Goal: Navigation & Orientation: Understand site structure

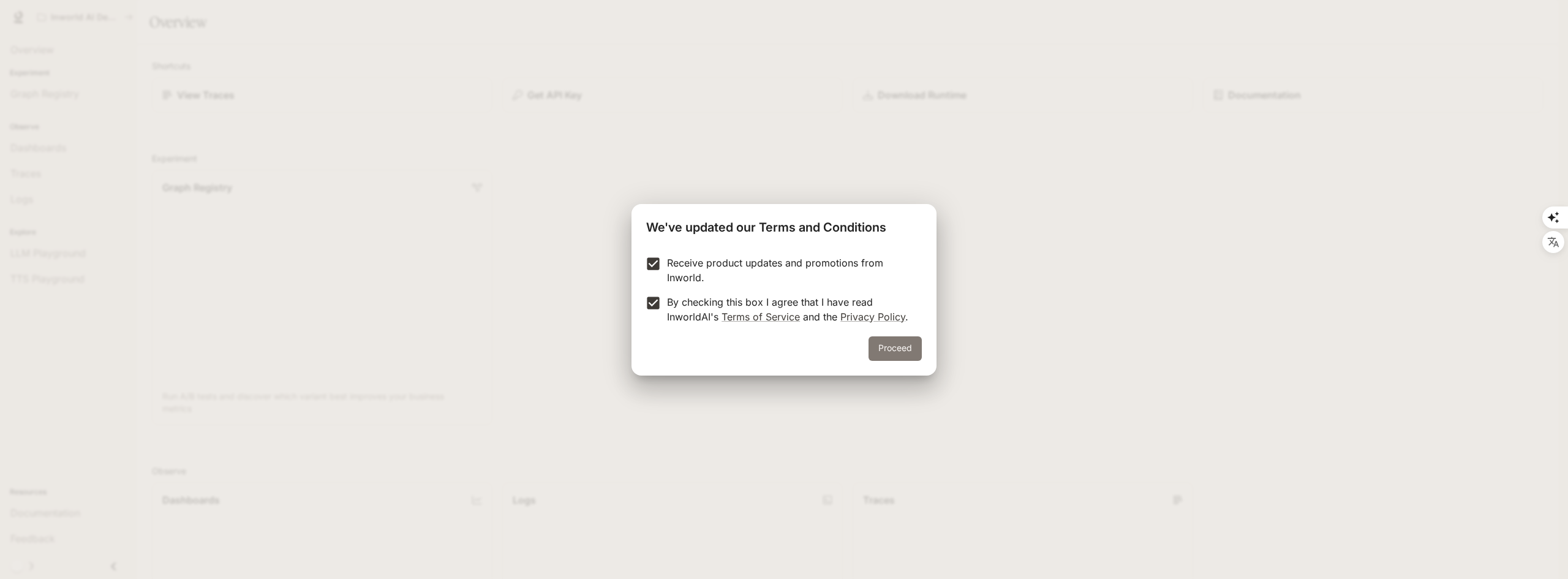
click at [882, 337] on button "Proceed" at bounding box center [894, 349] width 53 height 25
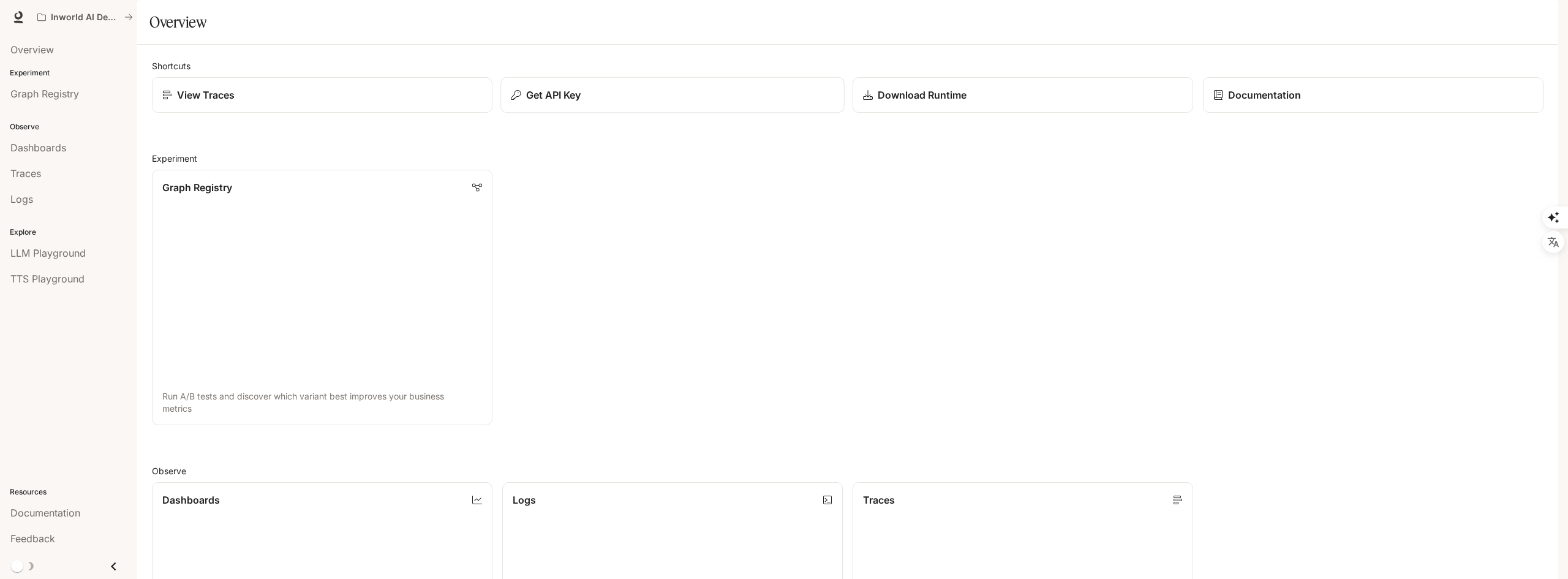
click at [564, 113] on button "Get API Key" at bounding box center [672, 95] width 345 height 36
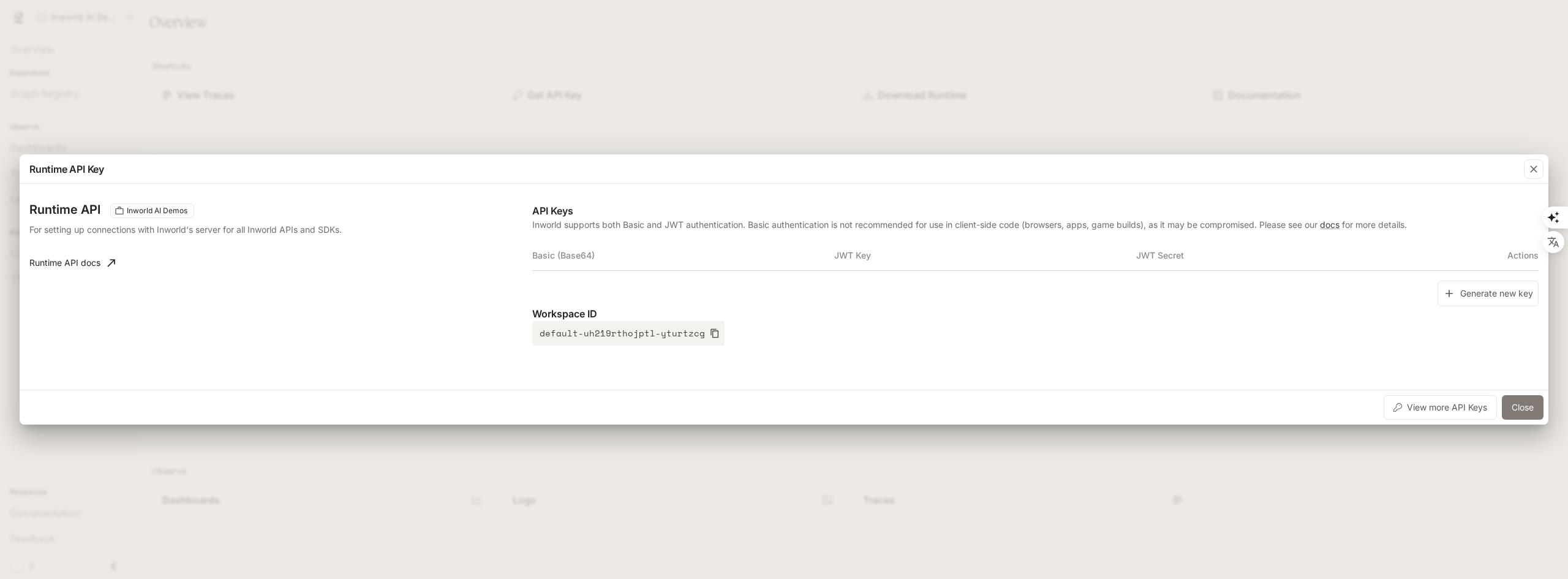
click at [1521, 409] on button "Close" at bounding box center [1522, 408] width 42 height 25
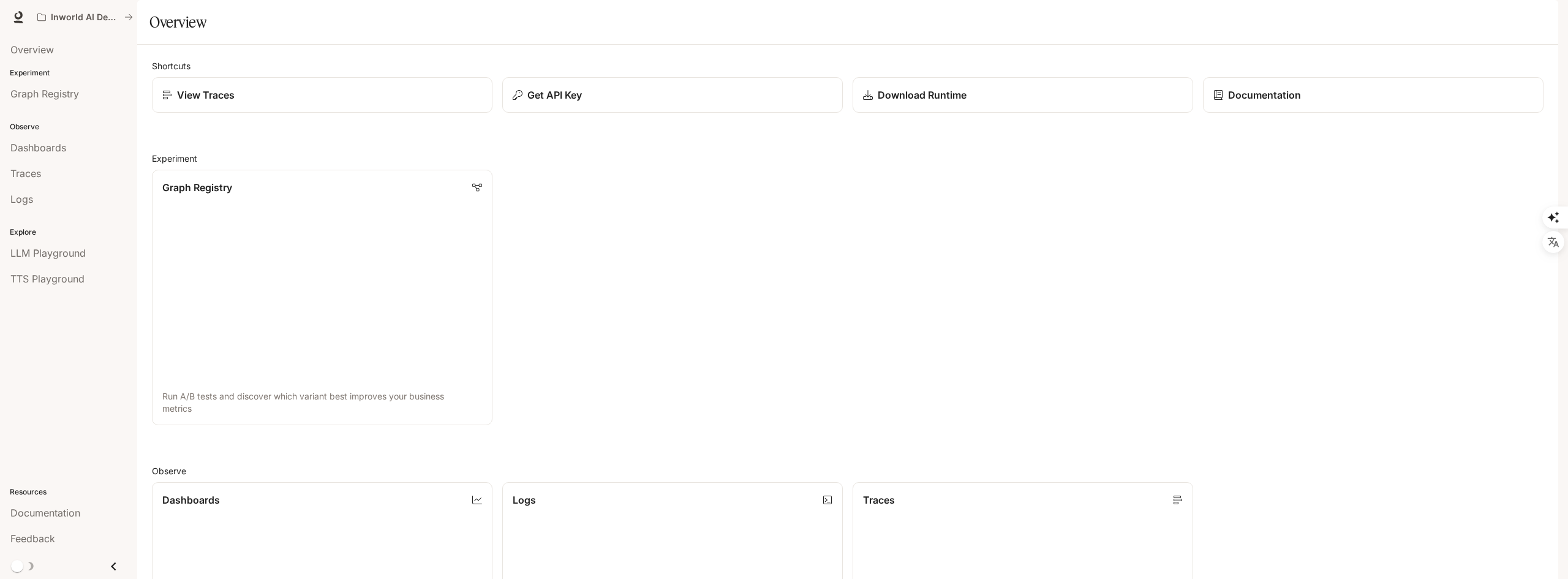
click at [1538, 18] on icon "button" at bounding box center [1541, 17] width 10 height 10
click at [30, 58] on div at bounding box center [784, 289] width 1568 height 579
click at [30, 75] on p "Experiment" at bounding box center [69, 72] width 137 height 11
click at [28, 92] on span "Graph Registry" at bounding box center [45, 94] width 69 height 15
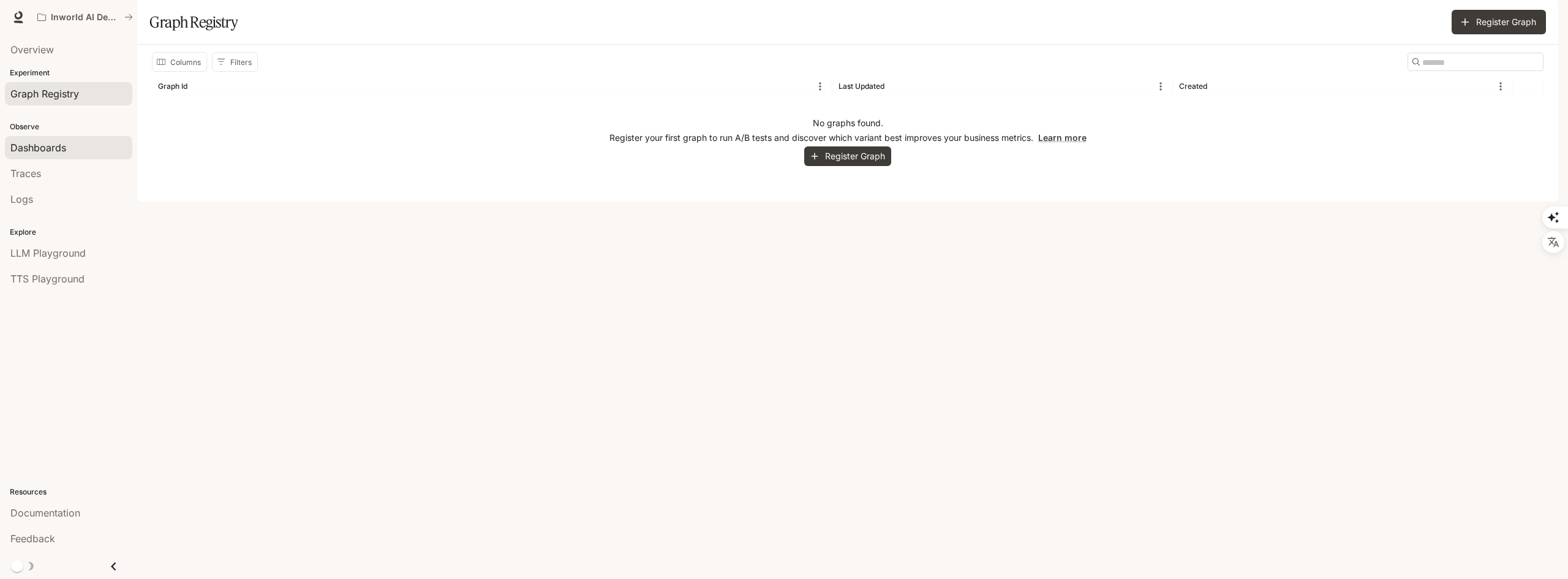
click at [38, 147] on span "Dashboards" at bounding box center [38, 147] width 56 height 15
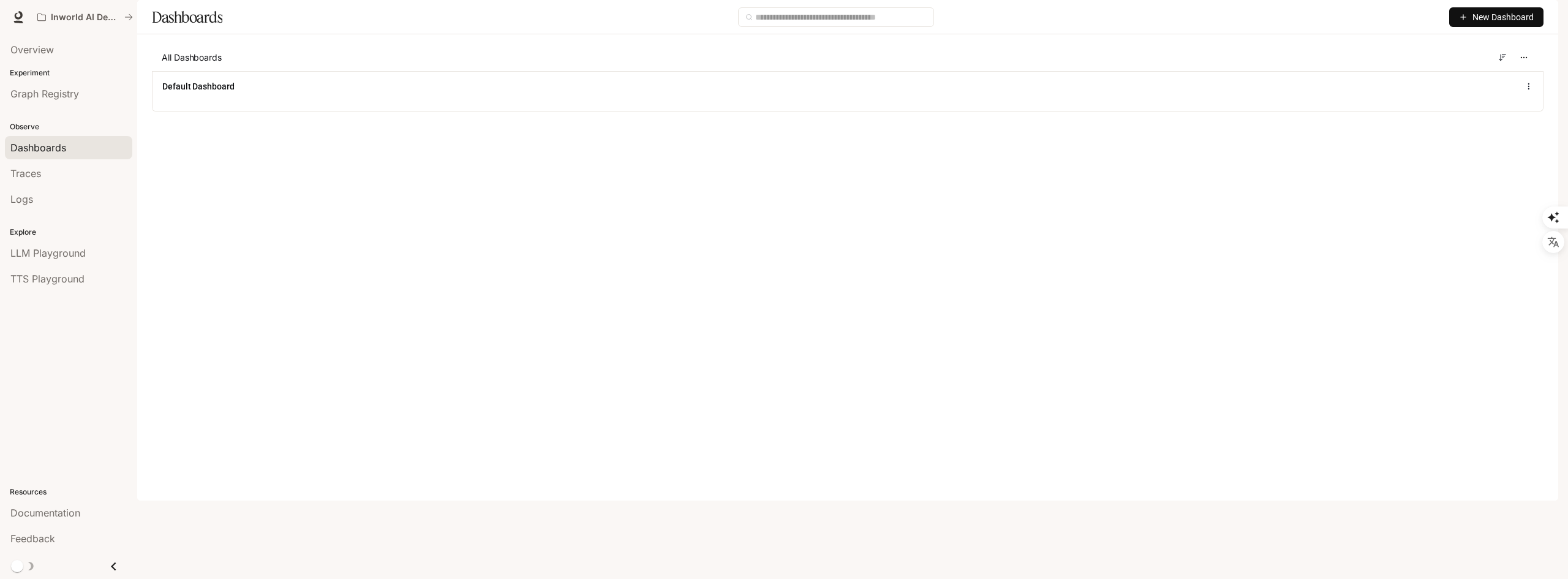
click at [4, 165] on li "Traces" at bounding box center [69, 173] width 137 height 25
click at [50, 51] on span "Overview" at bounding box center [32, 50] width 43 height 15
